Goal: Check status

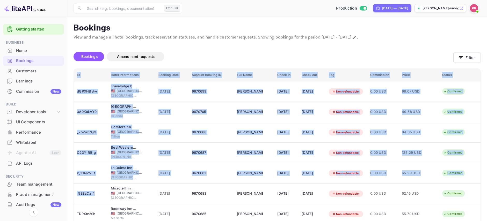
drag, startPoint x: 100, startPoint y: 198, endPoint x: 70, endPoint y: 198, distance: 30.8
click at [70, 198] on div "Unsaved Changes Bookings Amendment requests Filter ID Hotel informations Bookin…" at bounding box center [273, 171] width 413 height 261
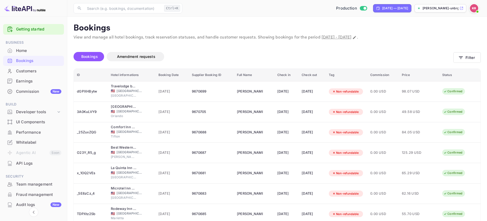
click at [176, 25] on p "Bookings" at bounding box center [276, 28] width 407 height 10
click at [170, 22] on main "Bookings View and manage all hotel bookings, track reservation statuses, and ha…" at bounding box center [276, 162] width 419 height 291
click at [249, 8] on div "Production [DATE] — [DATE] [PERSON_NAME]-unbrg.[PERSON_NAME]..." at bounding box center [332, 8] width 296 height 9
